Goal: Task Accomplishment & Management: Complete application form

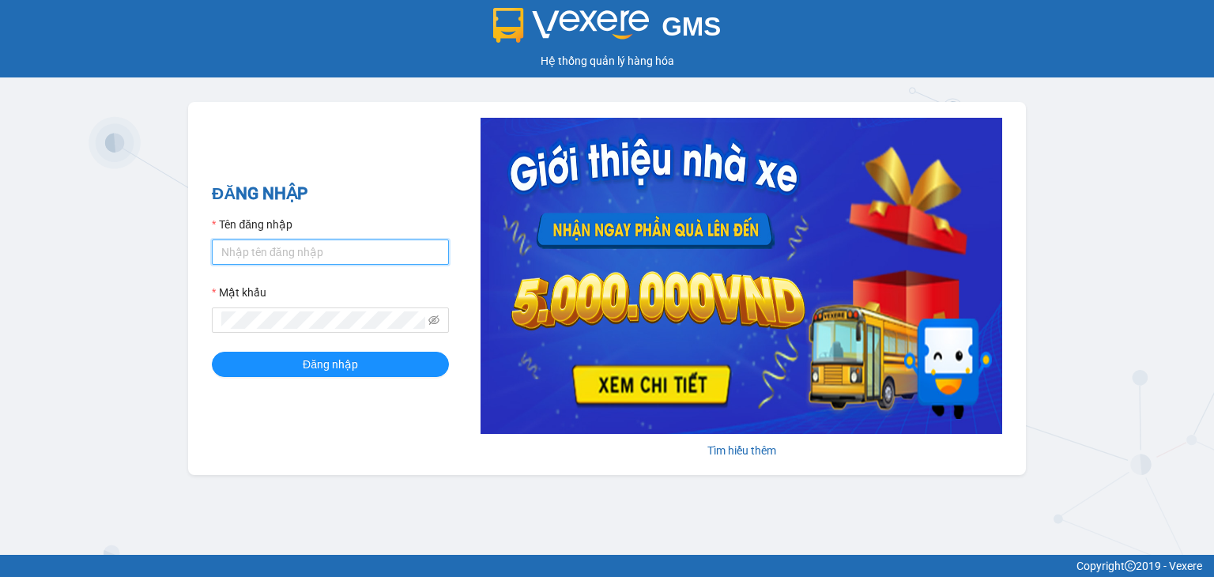
click at [262, 254] on input "Tên đăng nhập" at bounding box center [330, 251] width 237 height 25
type input "demo.cutkit"
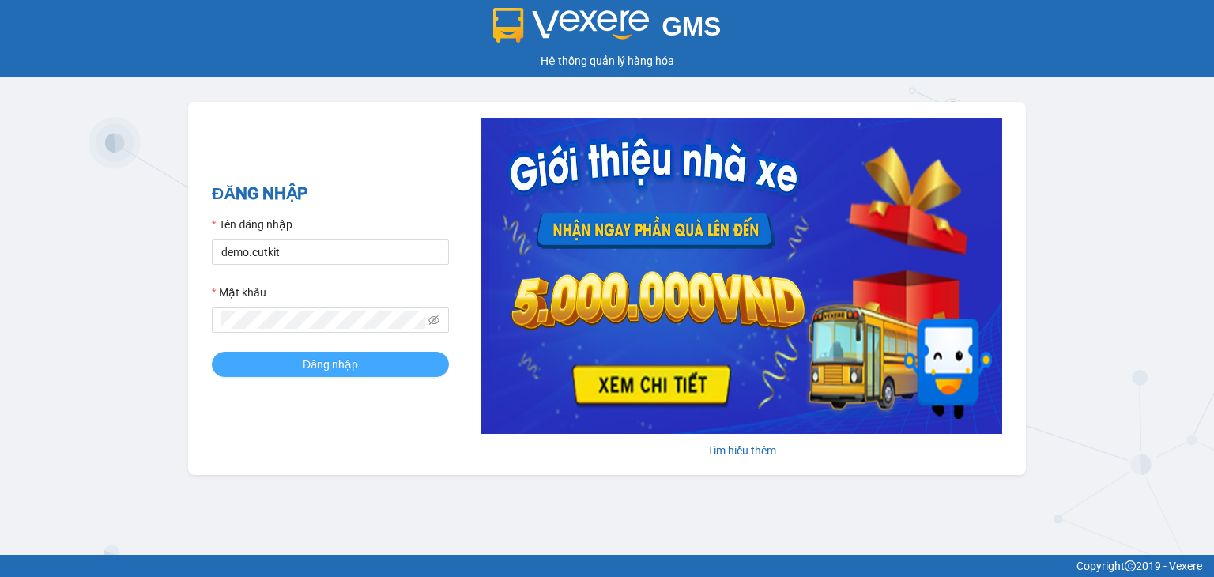
click at [266, 361] on button "Đăng nhập" at bounding box center [330, 364] width 237 height 25
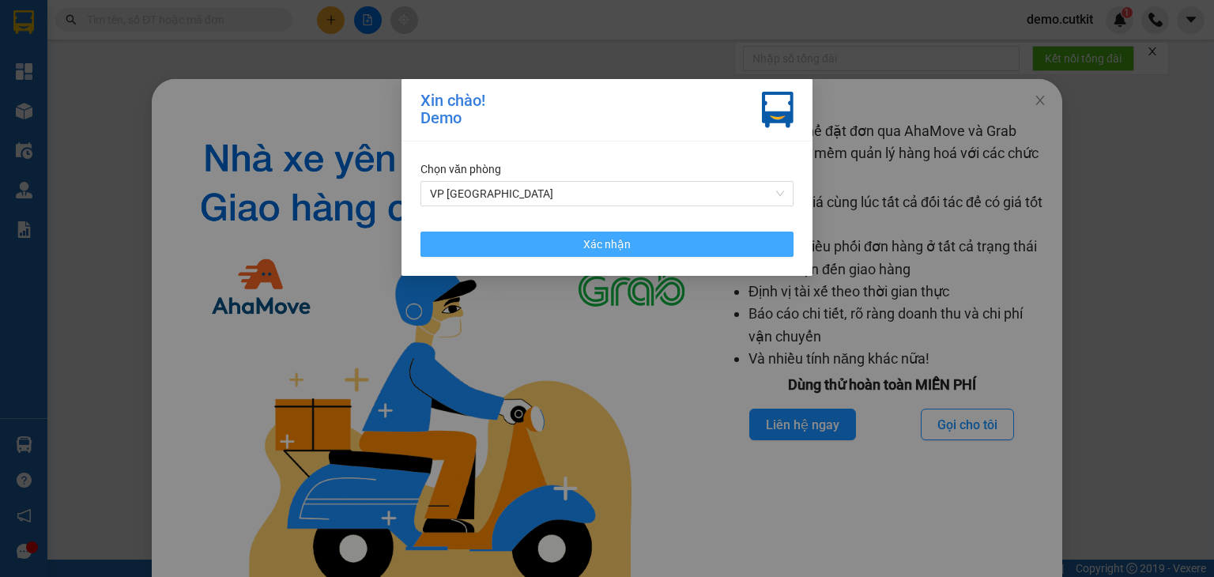
drag, startPoint x: 508, startPoint y: 249, endPoint x: 444, endPoint y: 296, distance: 79.2
click at [508, 247] on button "Xác nhận" at bounding box center [606, 244] width 373 height 25
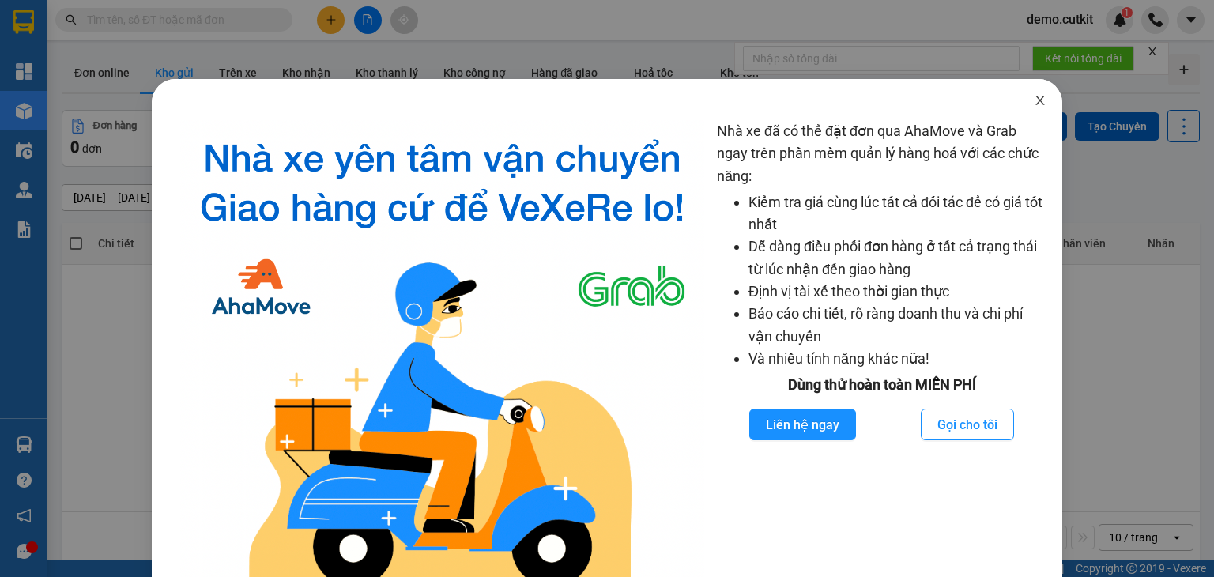
click at [1035, 102] on icon "close" at bounding box center [1039, 100] width 9 height 9
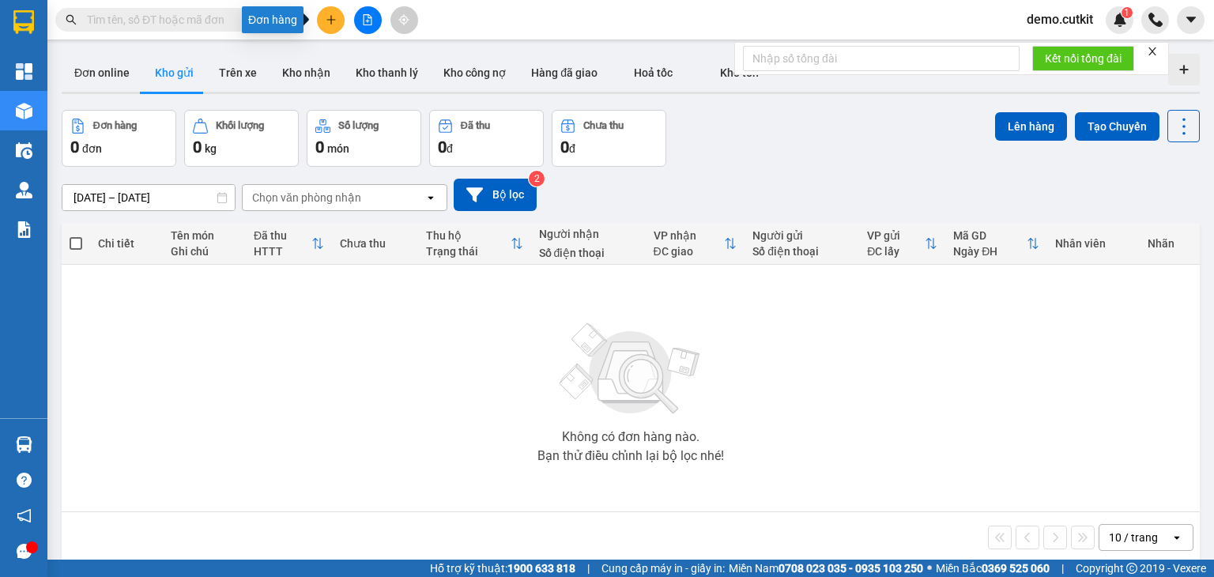
click at [322, 28] on button at bounding box center [331, 20] width 28 height 28
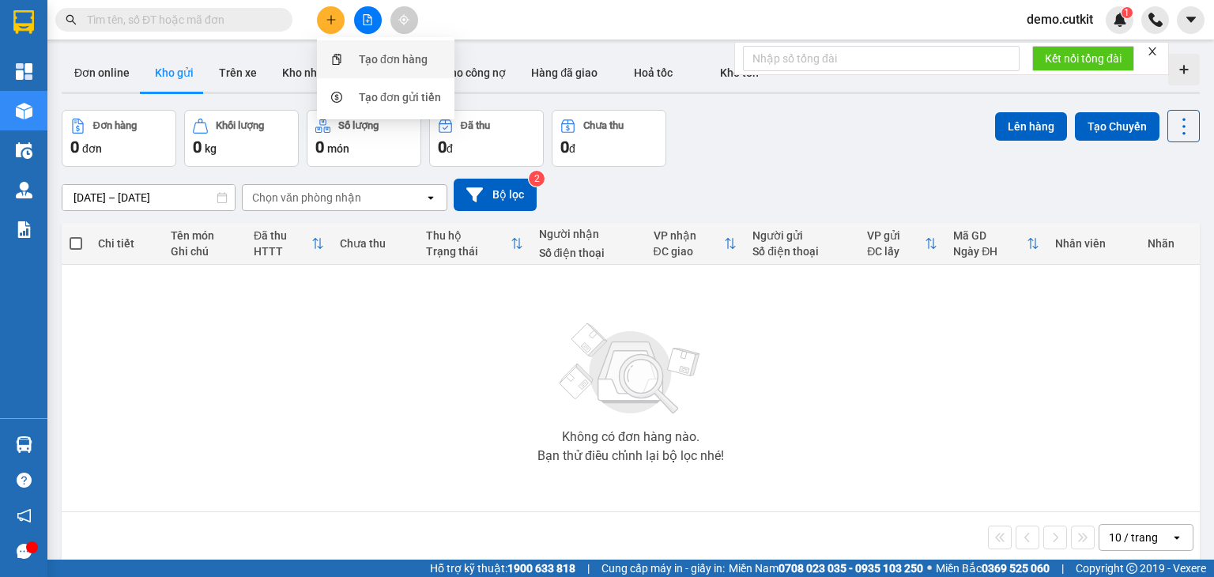
click at [378, 58] on div "Tạo đơn hàng" at bounding box center [393, 59] width 69 height 17
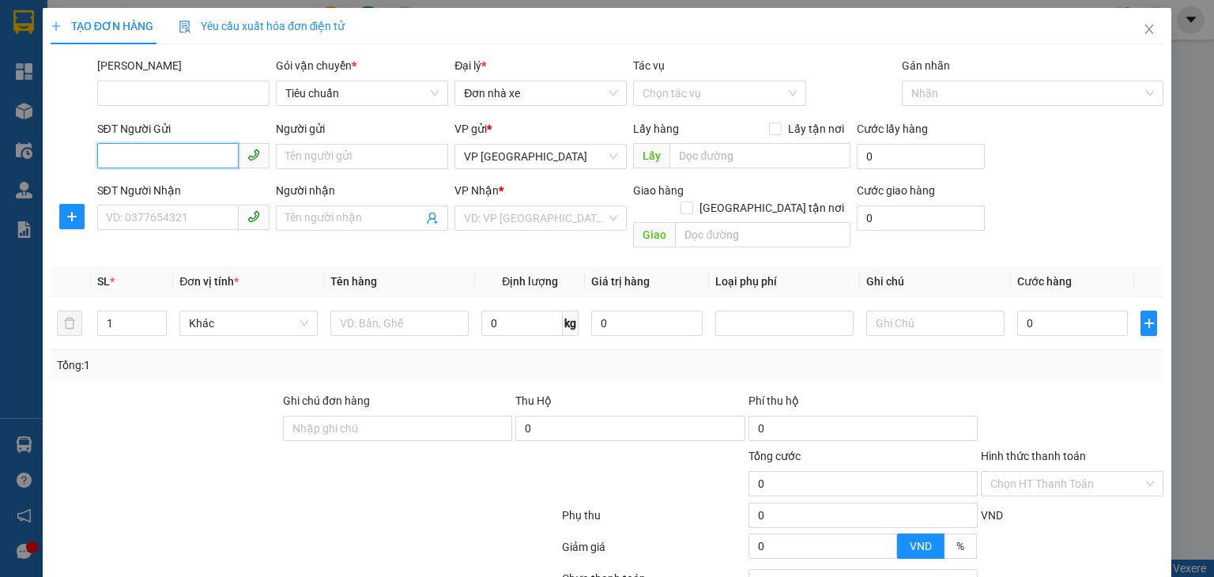
click at [141, 156] on input "SĐT Người Gửi" at bounding box center [167, 155] width 141 height 25
click at [191, 156] on input "0339134526" at bounding box center [167, 155] width 141 height 25
type input "0339134526"
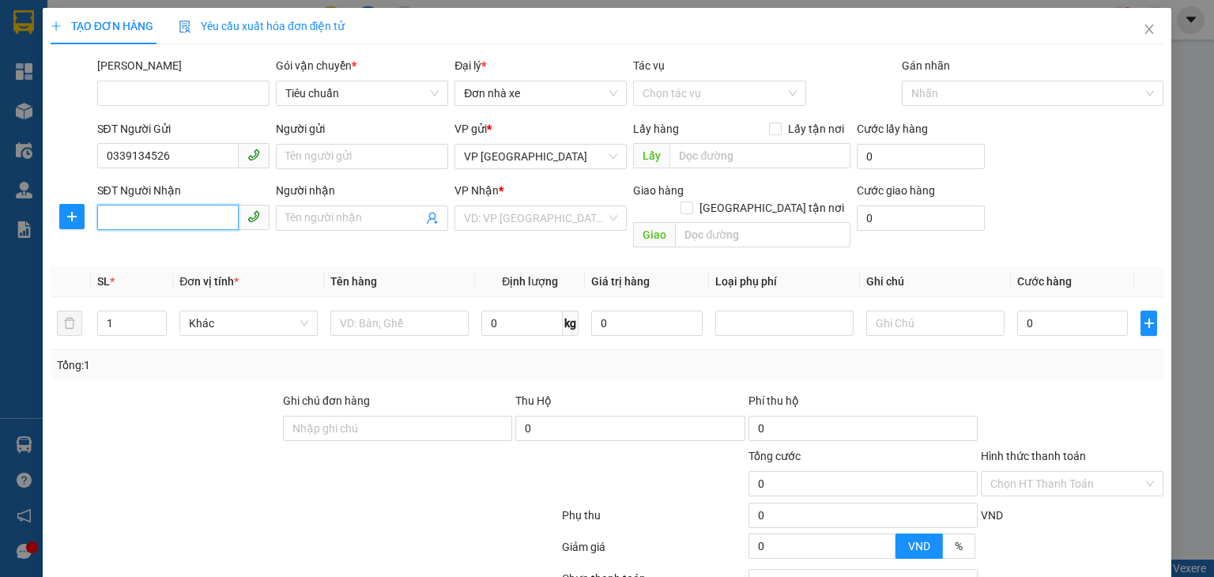
click at [181, 217] on input "SĐT Người Nhận" at bounding box center [167, 217] width 141 height 25
paste input "0339134526"
type input "0339134526"
click at [526, 220] on input "search" at bounding box center [535, 218] width 142 height 24
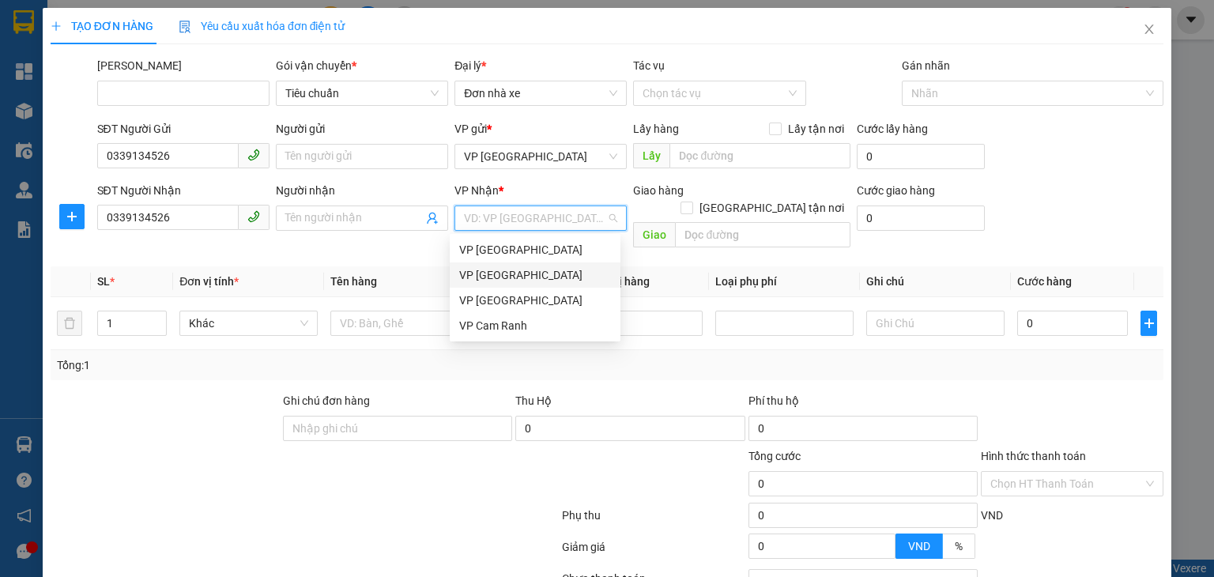
click at [498, 274] on div "VP [GEOGRAPHIC_DATA]" at bounding box center [535, 274] width 152 height 17
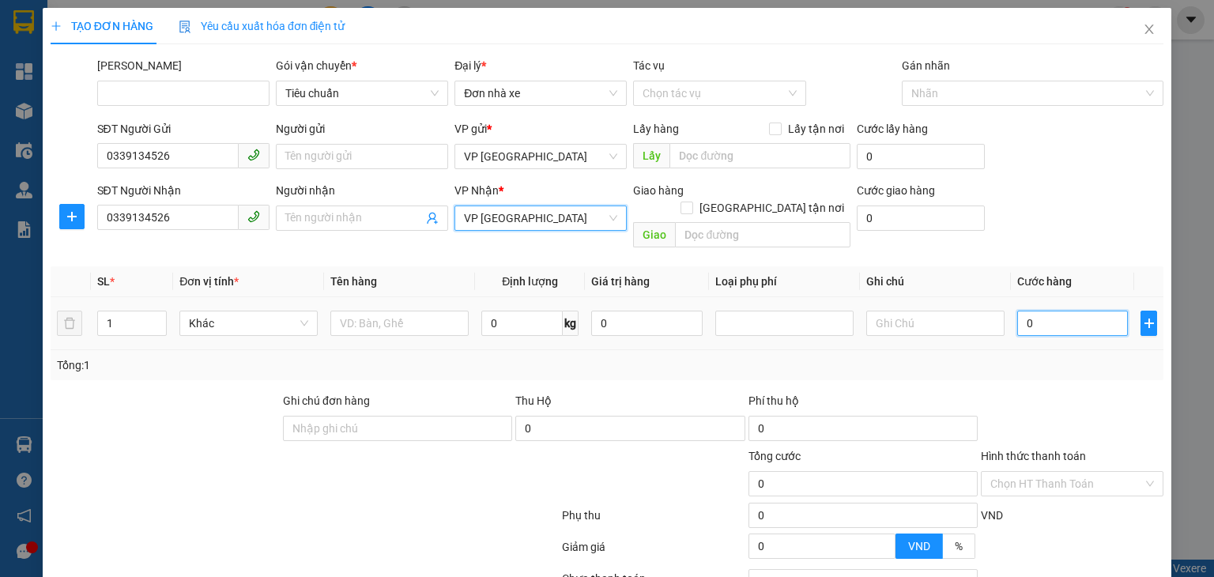
click at [1039, 311] on input "0" at bounding box center [1072, 323] width 111 height 25
type input "005"
type input "5"
type input "0.050"
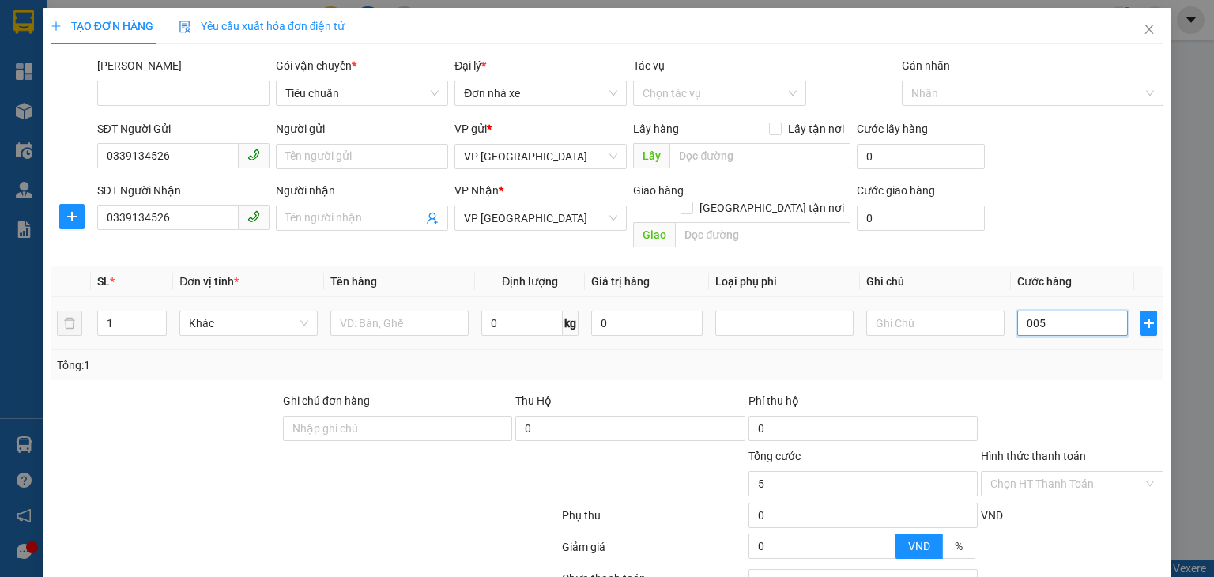
type input "50"
click at [1040, 362] on div "Transit Pickup Surcharge Ids Transit Deliver Surcharge Ids Transit Deliver Surc…" at bounding box center [607, 370] width 1113 height 627
type input "50.000"
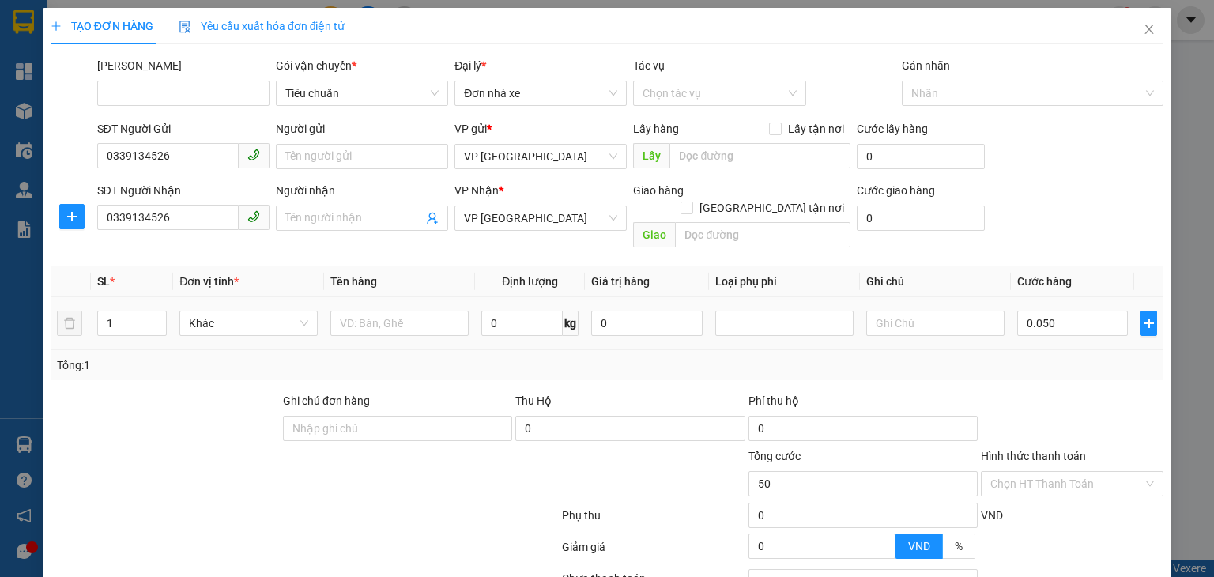
type input "50.000"
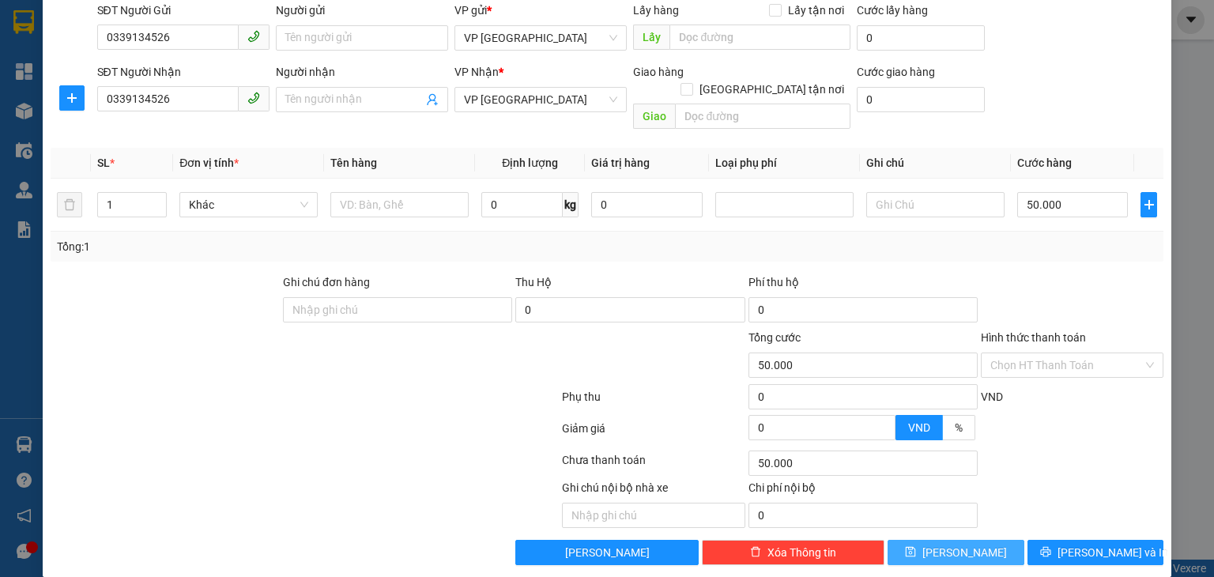
click at [961, 544] on span "[PERSON_NAME]" at bounding box center [964, 552] width 85 height 17
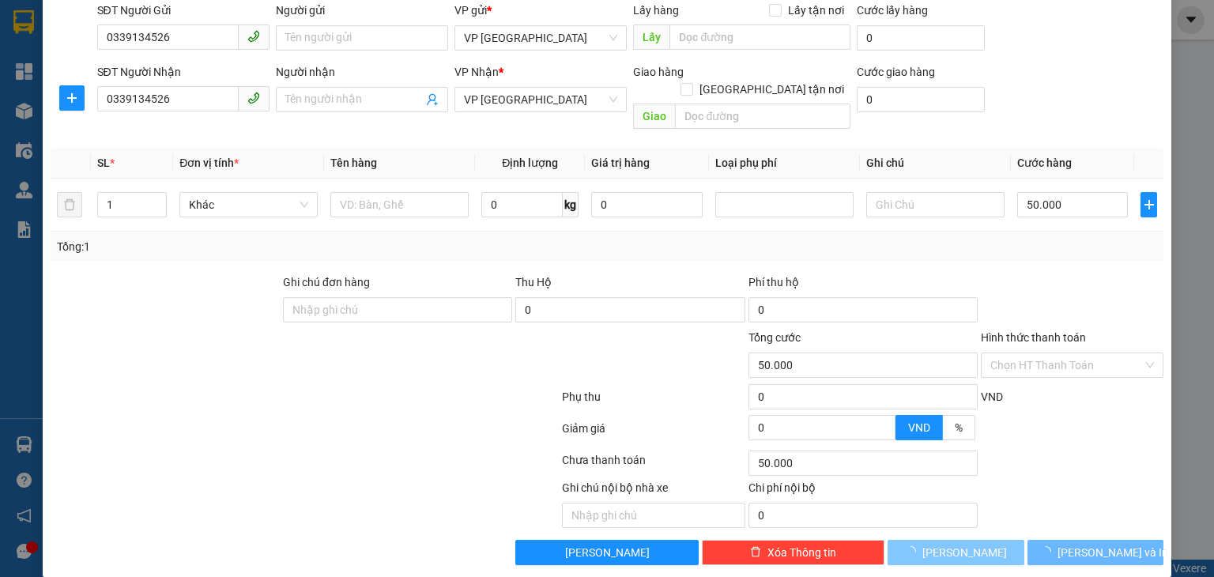
type input "0"
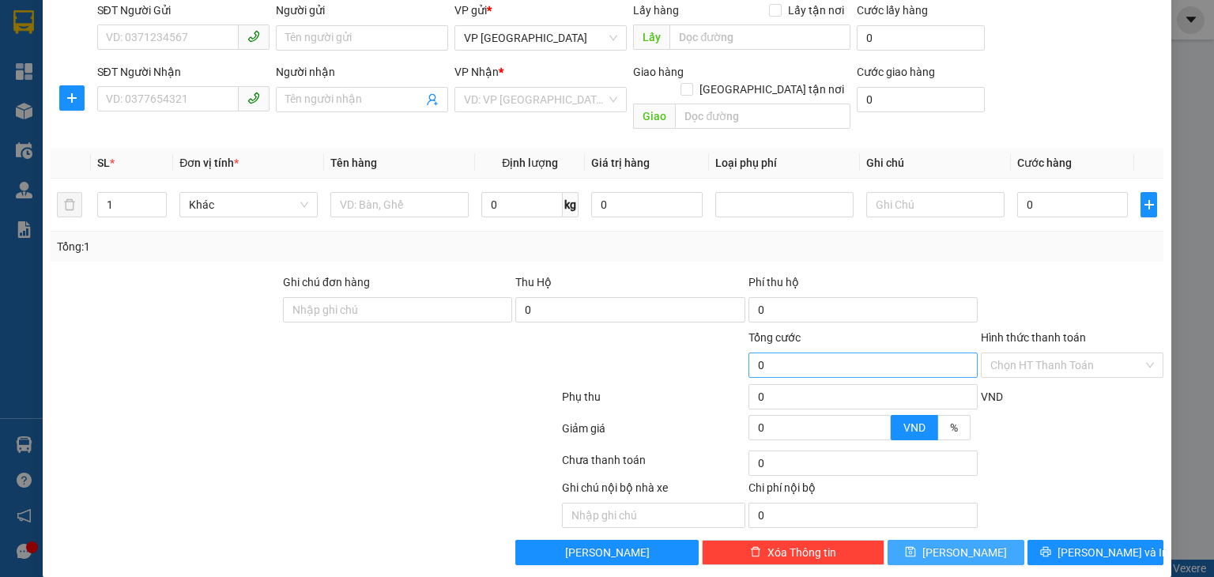
scroll to position [0, 0]
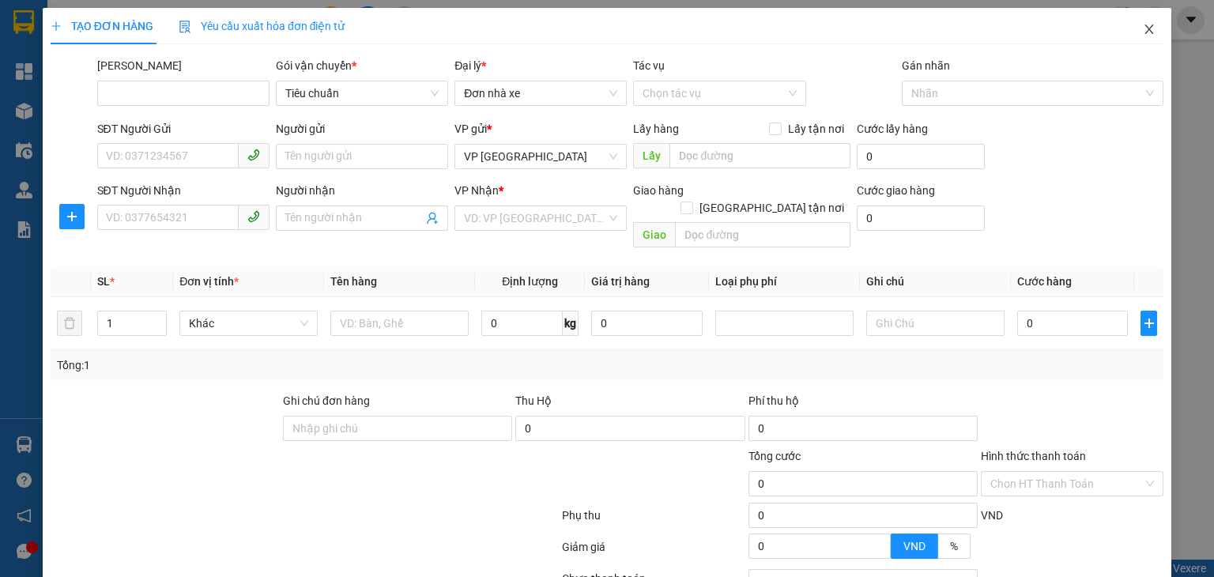
click at [1145, 29] on icon "close" at bounding box center [1149, 28] width 9 height 9
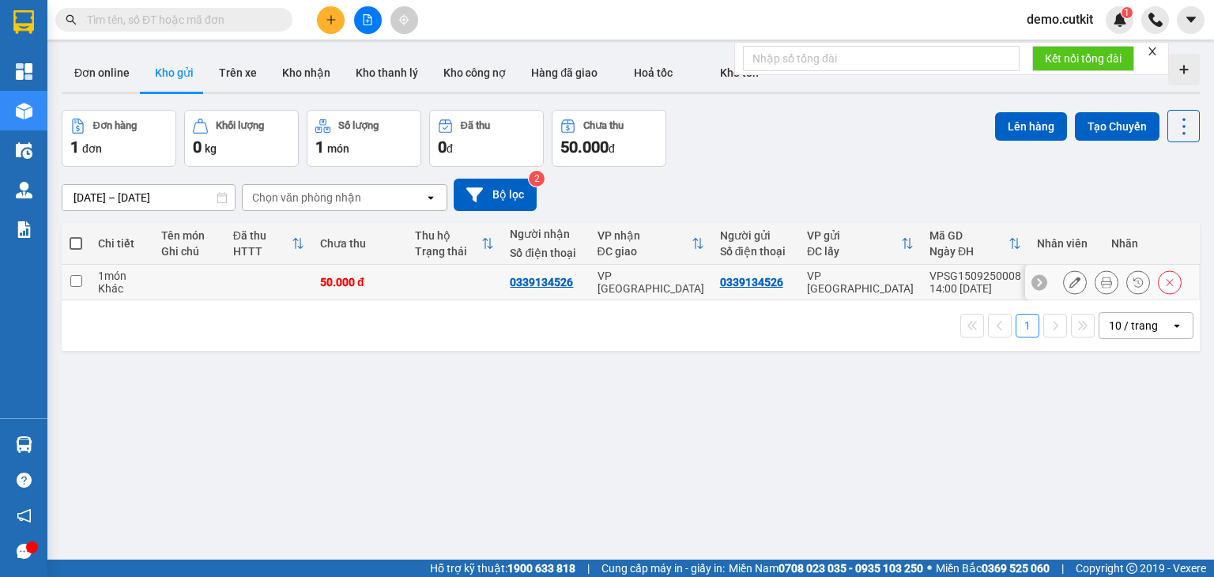
click at [68, 282] on td at bounding box center [76, 283] width 28 height 36
checkbox input "true"
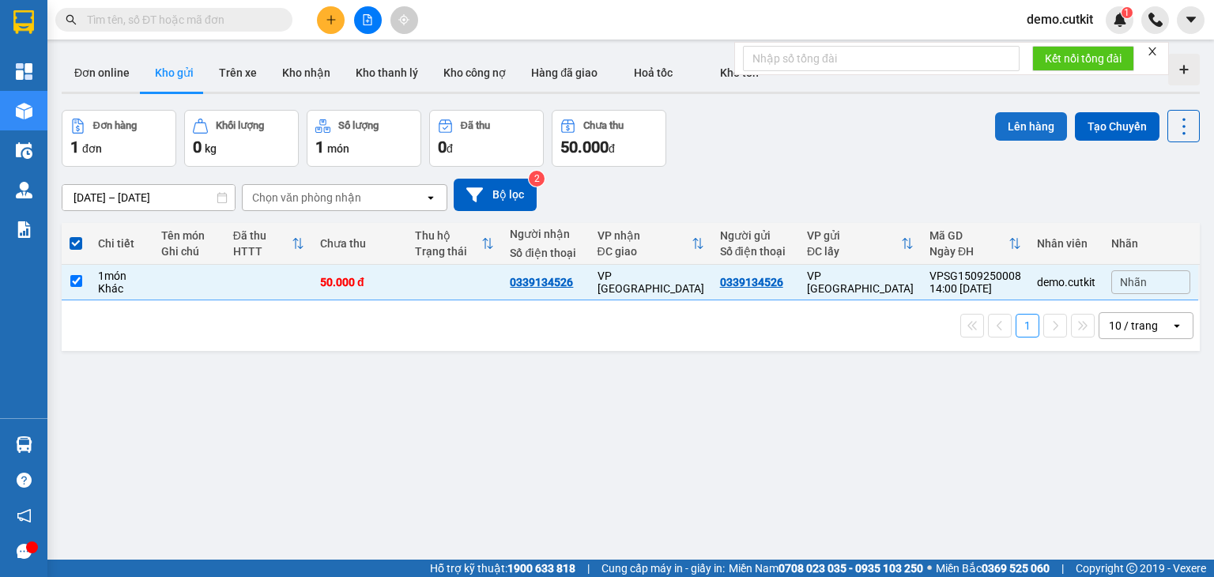
click at [1008, 126] on button "Lên hàng" at bounding box center [1031, 126] width 72 height 28
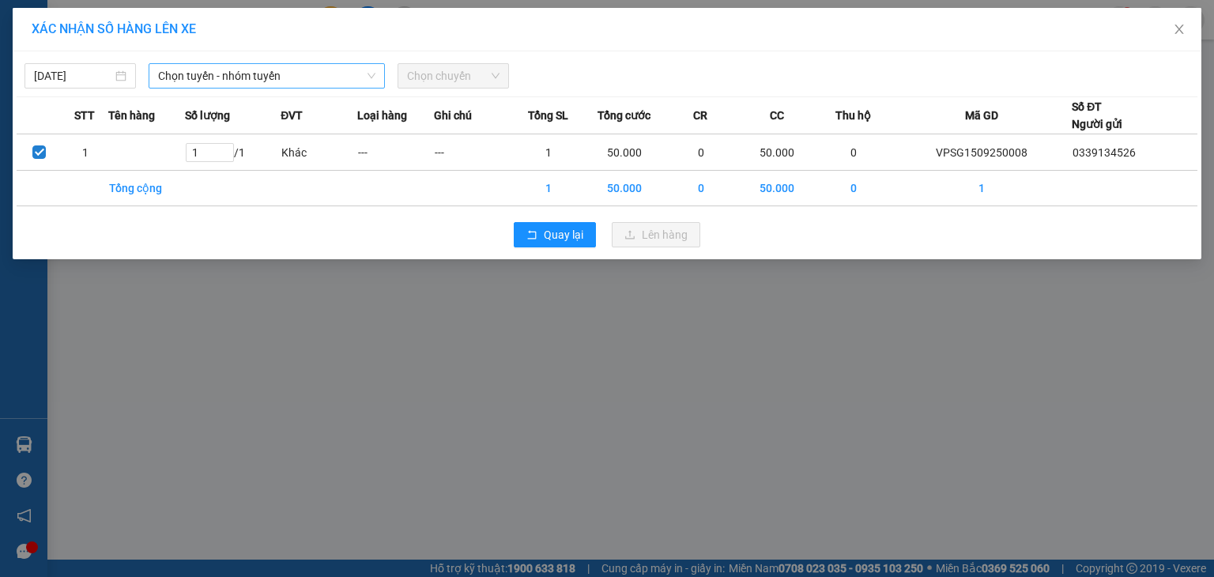
click at [224, 77] on span "Chọn tuyến - nhóm tuyến" at bounding box center [266, 76] width 217 height 24
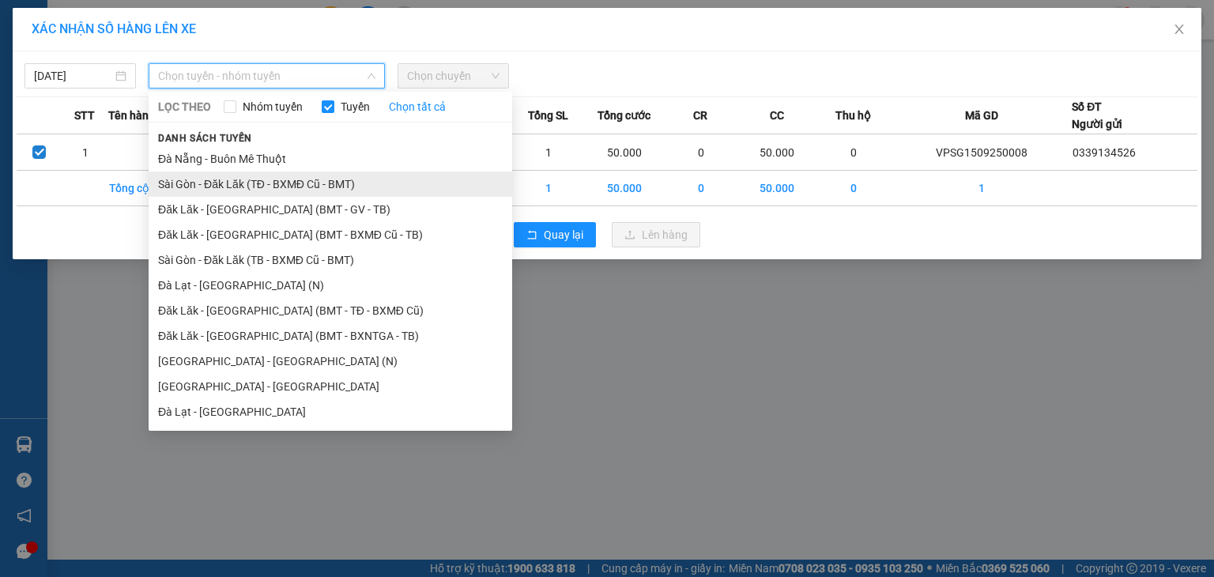
click at [266, 178] on li "Sài Gòn - Đăk Lăk (TĐ - BXMĐ Cũ - BMT)" at bounding box center [331, 183] width 364 height 25
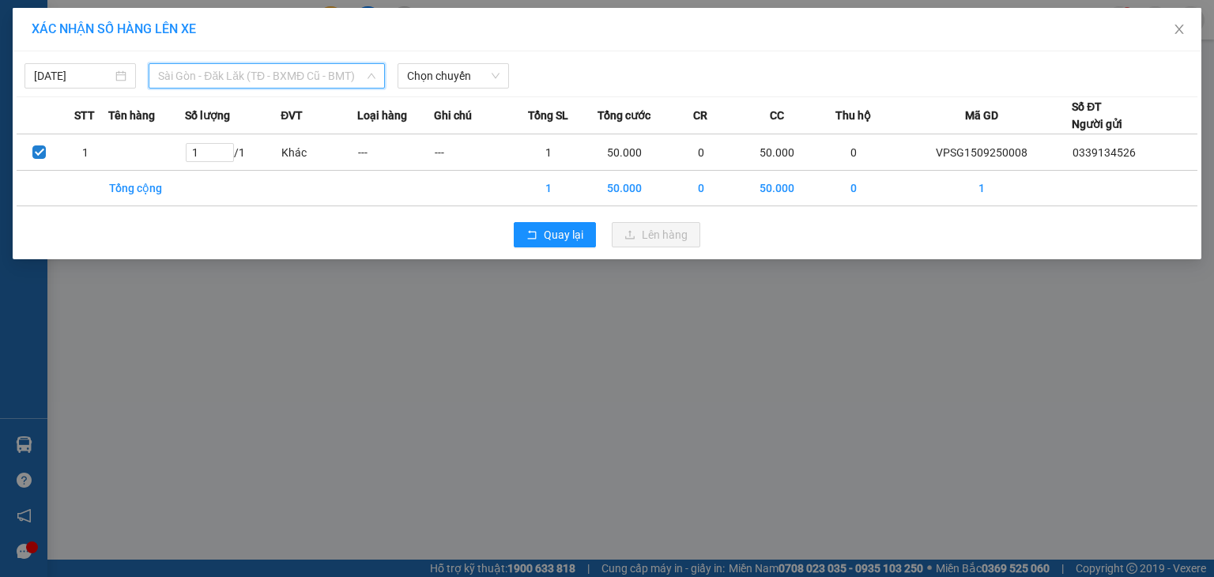
click at [245, 77] on span "Sài Gòn - Đăk Lăk (TĐ - BXMĐ Cũ - BMT)" at bounding box center [266, 76] width 217 height 24
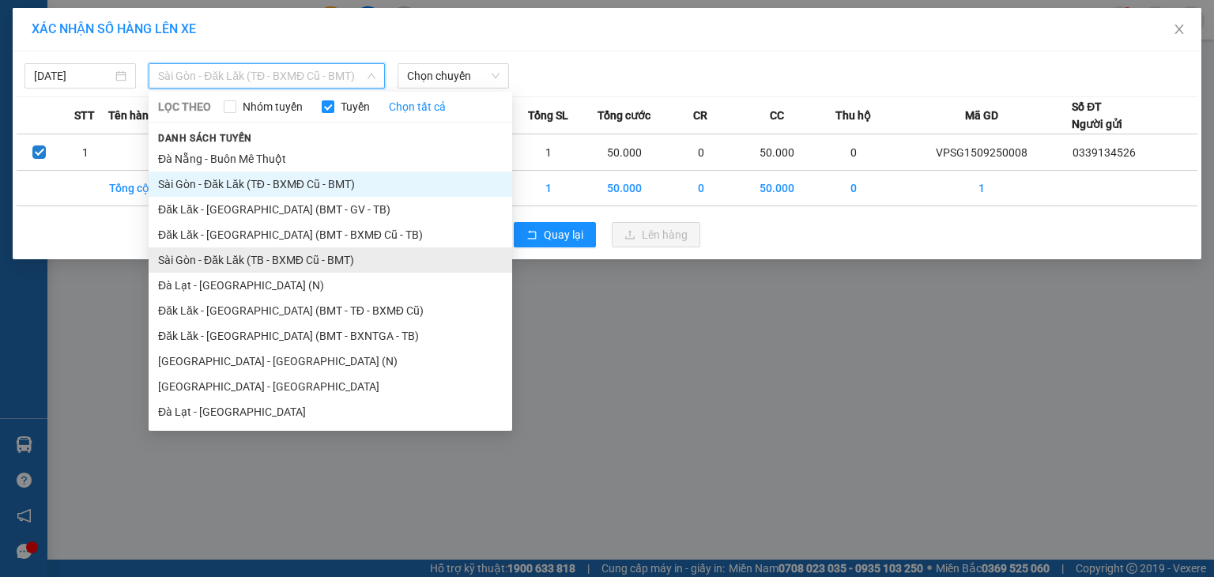
click at [274, 255] on li "Sài Gòn - Đăk Lăk (TB - BXMĐ Cũ - BMT)" at bounding box center [331, 259] width 364 height 25
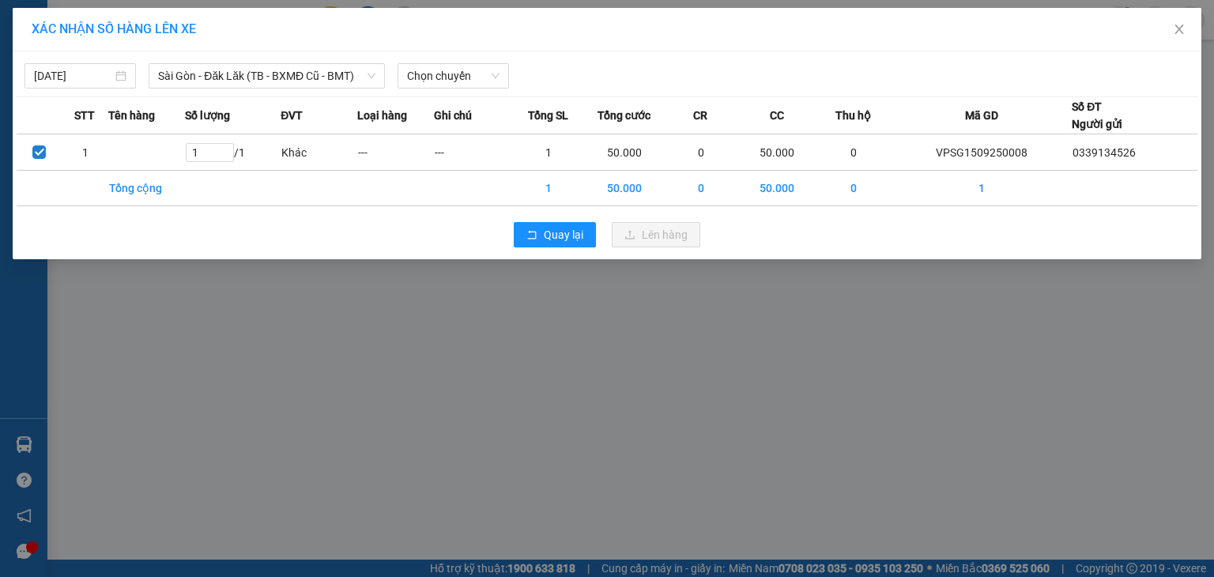
click at [636, 55] on div "[DATE] [GEOGRAPHIC_DATA] - Đăk Lăk (TB - [GEOGRAPHIC_DATA] Cũ - BMT) LỌC THEO N…" at bounding box center [607, 155] width 1189 height 208
click at [465, 85] on span "Chọn chuyến" at bounding box center [453, 76] width 92 height 24
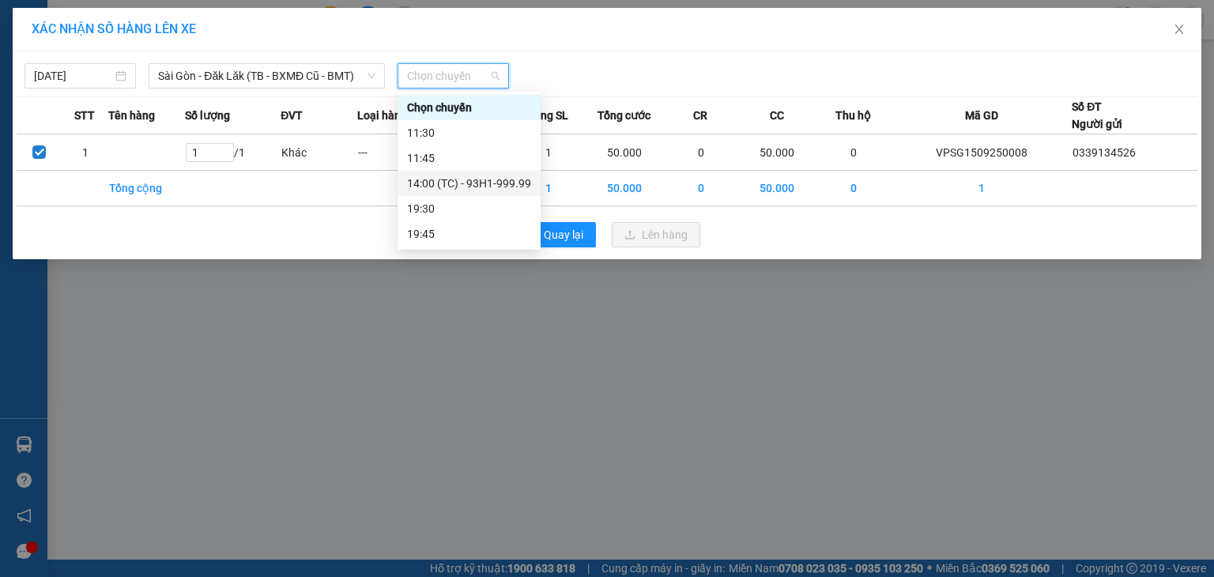
click at [465, 183] on div "14:00 (TC) - 93H1-999.99" at bounding box center [469, 183] width 124 height 17
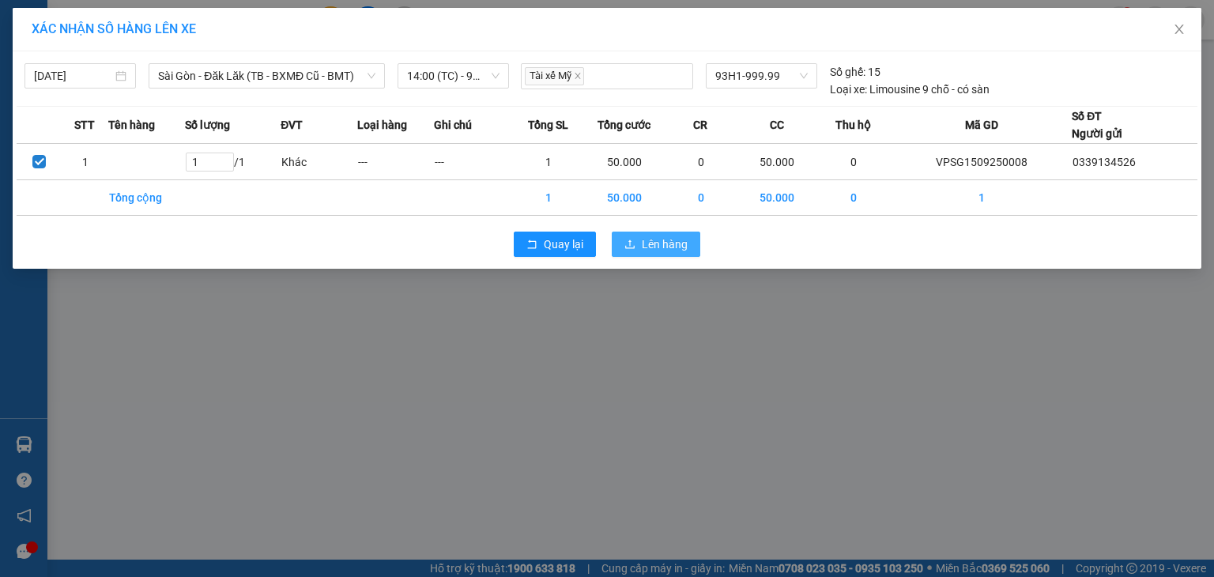
click at [670, 240] on span "Lên hàng" at bounding box center [665, 244] width 46 height 17
